Goal: Information Seeking & Learning: Learn about a topic

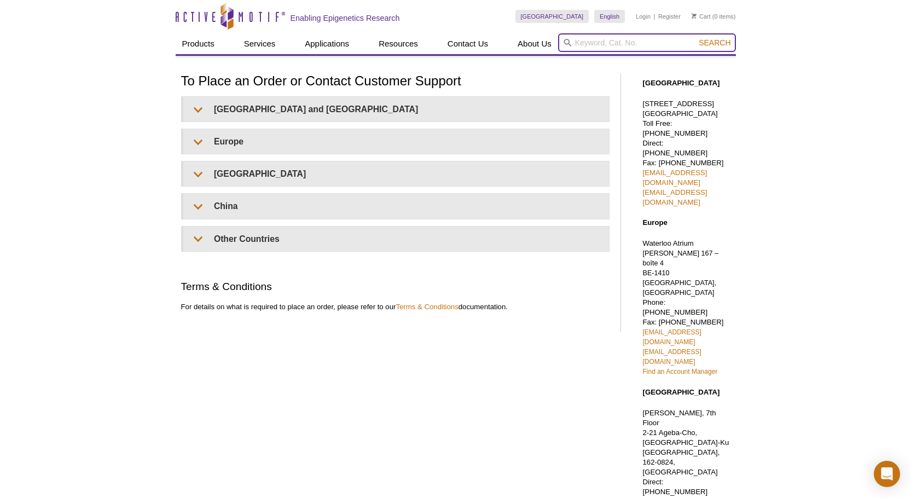
click at [591, 40] on input "search" at bounding box center [647, 42] width 178 height 19
type input "nuclear extract"
click at [695, 38] on button "Search" at bounding box center [714, 43] width 38 height 10
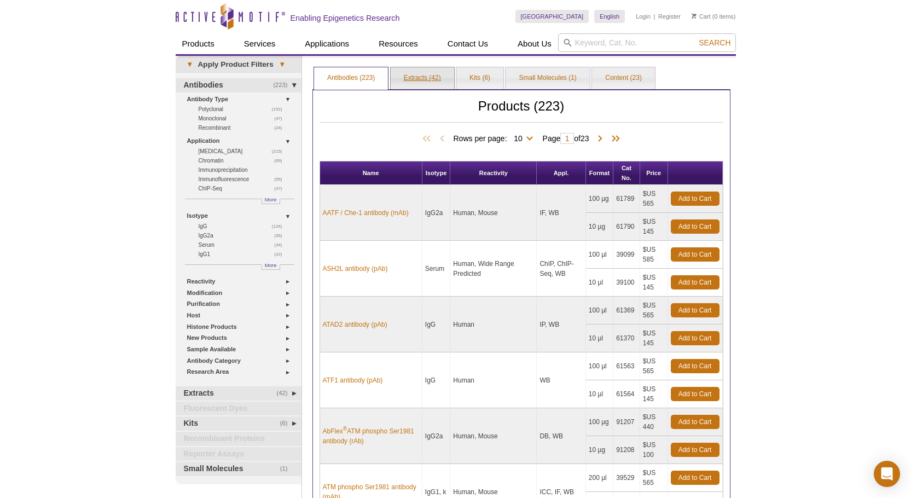
click at [425, 80] on link "Extracts (42)" at bounding box center [421, 78] width 63 height 22
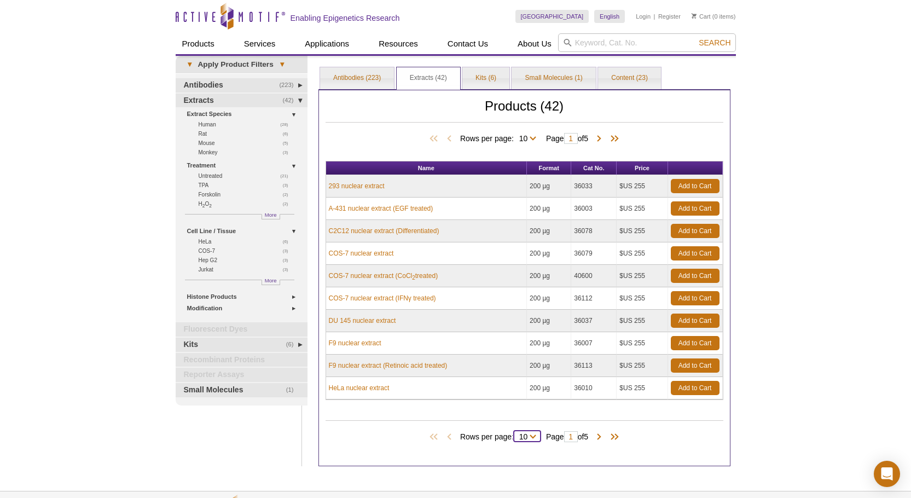
click at [530, 437] on select "10 25 All" at bounding box center [523, 439] width 19 height 10
select select "42"
click at [515, 434] on select "10 25 All" at bounding box center [523, 439] width 19 height 10
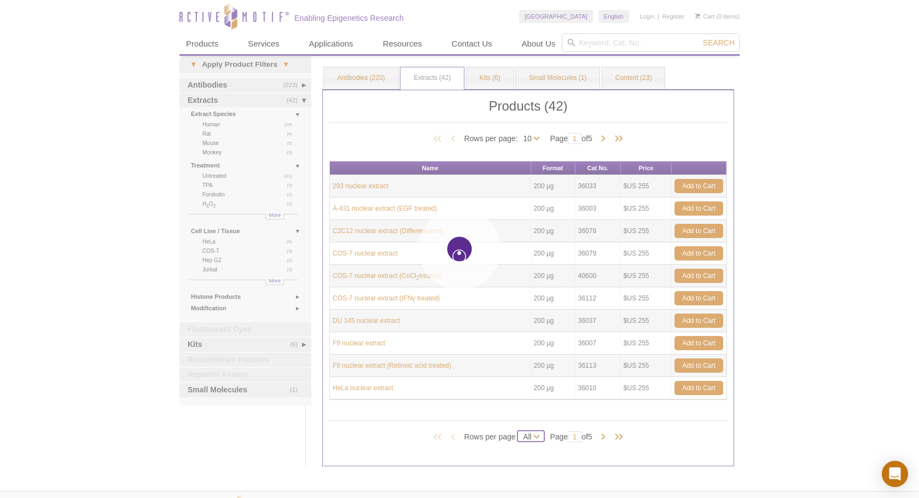
select select "42"
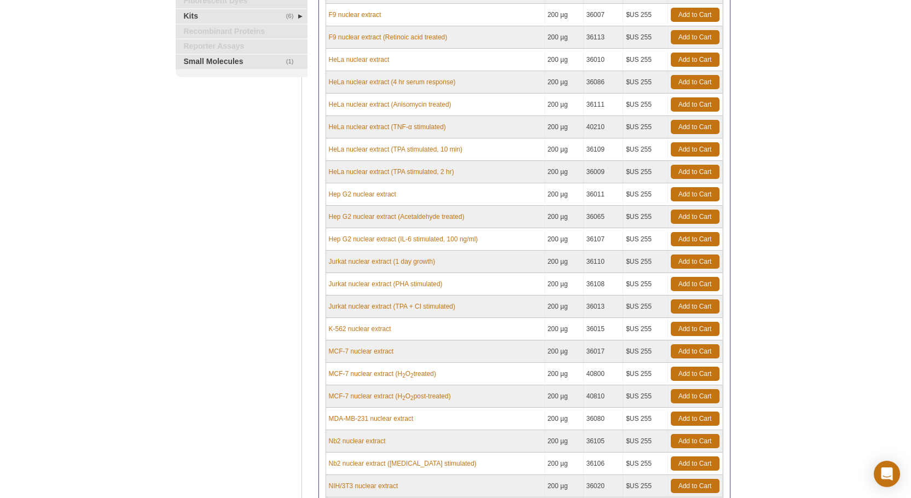
scroll to position [383, 0]
